Goal: Obtain resource: Download file/media

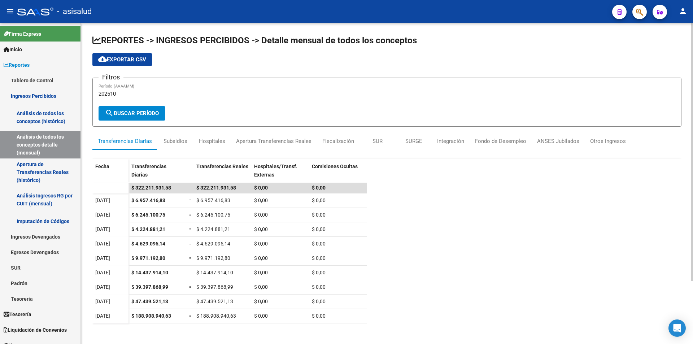
click at [136, 92] on input "202510" at bounding box center [140, 94] width 82 height 7
click at [114, 108] on button "search Buscar Período" at bounding box center [132, 113] width 67 height 14
click at [144, 61] on span "cloud_download Exportar CSV" at bounding box center [122, 59] width 48 height 7
click at [122, 95] on input "202509" at bounding box center [140, 94] width 82 height 7
click at [238, 99] on div "Filtros 202505 Período (AAAAMM)" at bounding box center [387, 95] width 577 height 22
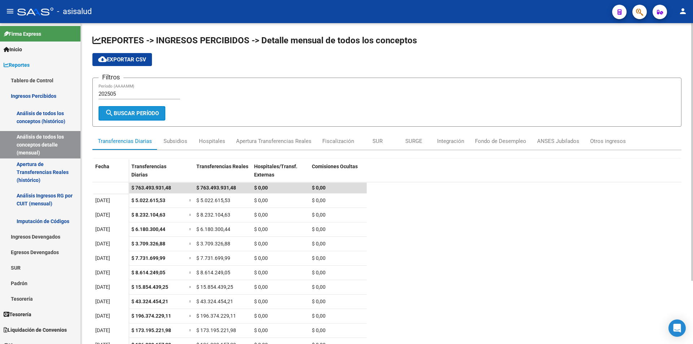
click at [153, 112] on span "search Buscar Período" at bounding box center [132, 113] width 54 height 7
click at [135, 95] on input "202505" at bounding box center [140, 94] width 82 height 7
click at [129, 114] on span "search Buscar Período" at bounding box center [132, 113] width 54 height 7
click at [121, 91] on input "202506" at bounding box center [140, 94] width 82 height 7
click at [149, 117] on button "search Buscar Período" at bounding box center [132, 113] width 67 height 14
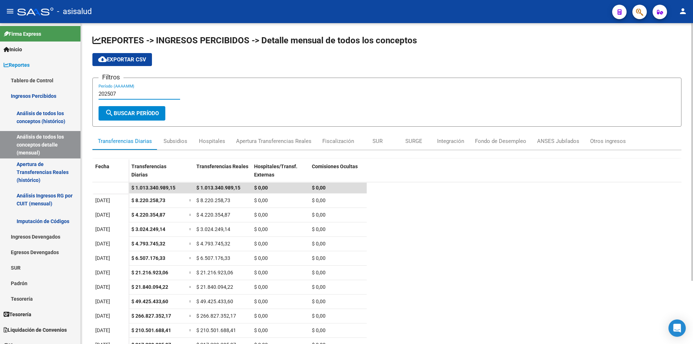
click at [130, 91] on input "202507" at bounding box center [140, 94] width 82 height 7
click at [127, 116] on span "search Buscar Período" at bounding box center [132, 113] width 54 height 7
click at [123, 95] on input "202505" at bounding box center [140, 94] width 82 height 7
click at [136, 120] on button "search Buscar Período" at bounding box center [132, 113] width 67 height 14
click at [129, 92] on input "202506" at bounding box center [140, 94] width 82 height 7
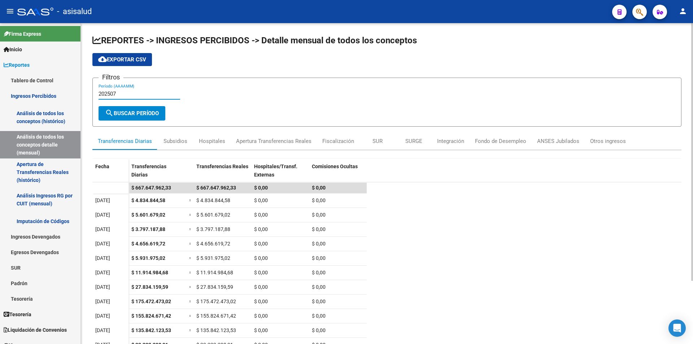
click at [138, 108] on button "search Buscar Período" at bounding box center [132, 113] width 67 height 14
click at [120, 95] on input "202507" at bounding box center [140, 94] width 82 height 7
type input "202508"
click at [126, 108] on button "search Buscar Período" at bounding box center [132, 113] width 67 height 14
